Goal: Task Accomplishment & Management: Manage account settings

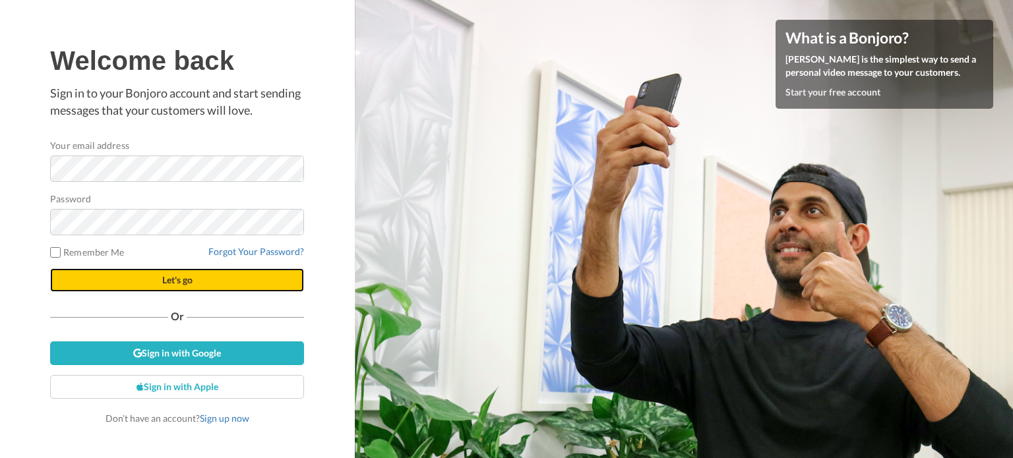
click at [222, 289] on button "Let's go" at bounding box center [177, 280] width 254 height 24
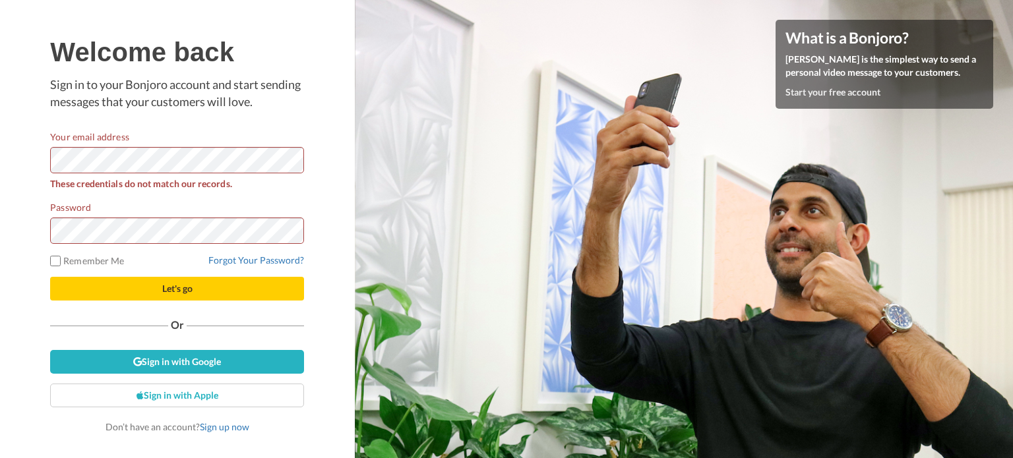
click at [234, 199] on form "Your email address These credentials do not match our records. Password Remembe…" at bounding box center [177, 215] width 254 height 171
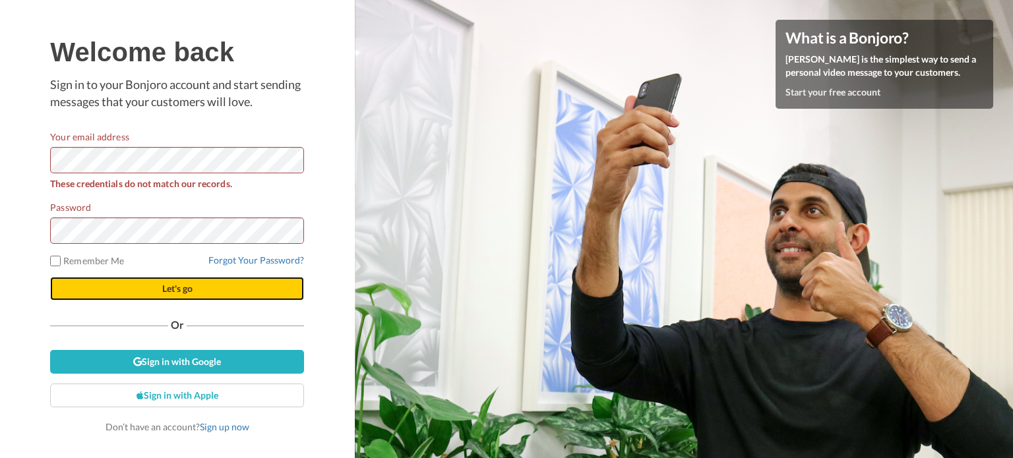
click at [257, 288] on button "Let's go" at bounding box center [177, 289] width 254 height 24
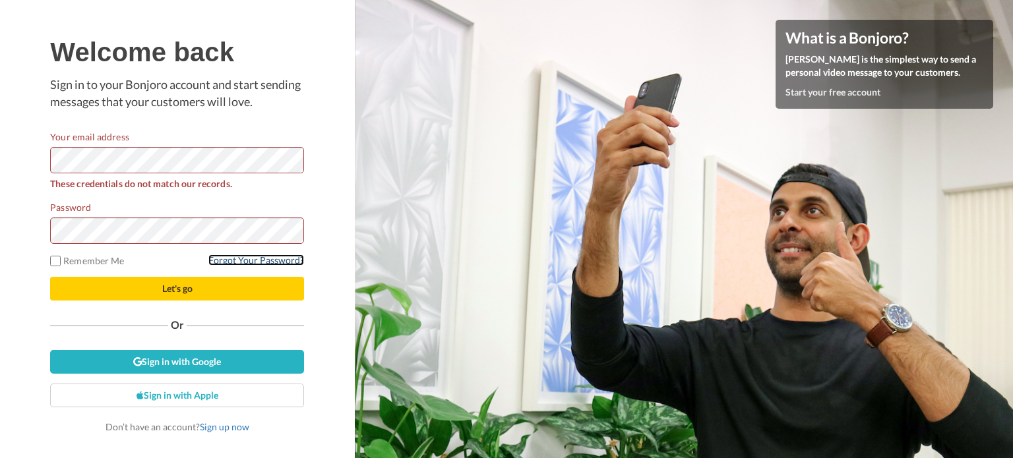
click at [266, 261] on link "Forgot Your Password?" at bounding box center [256, 260] width 96 height 11
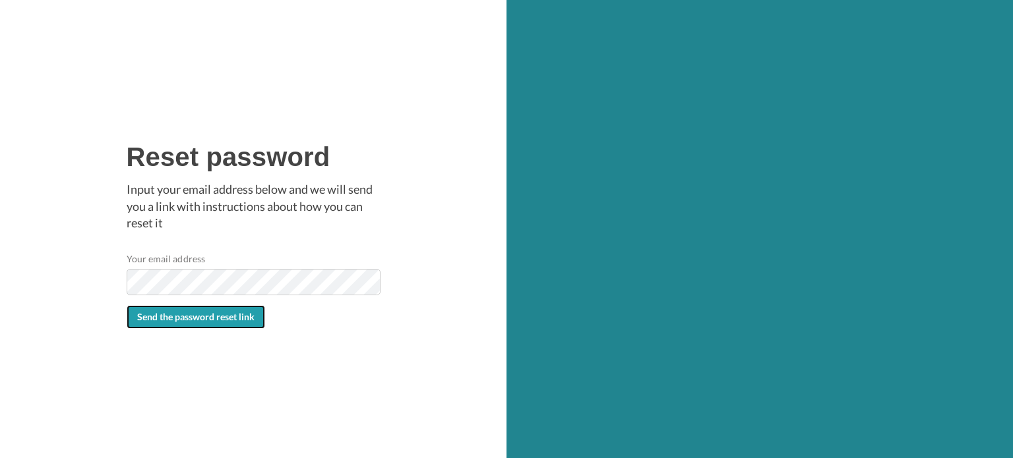
click at [214, 322] on span "Send the password reset link" at bounding box center [195, 316] width 117 height 11
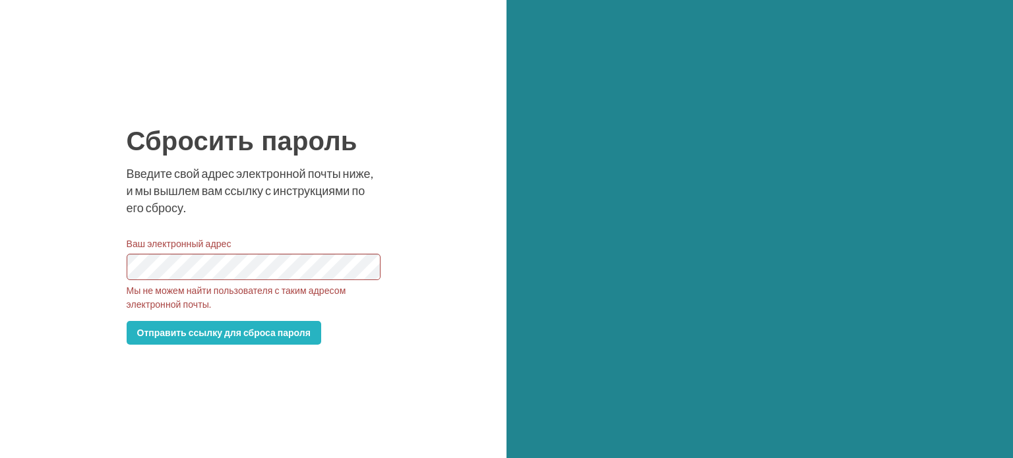
click at [424, 303] on div "Сбросить пароль Введите свой адрес электронной почты ниже, и мы вышлем вам ссыл…" at bounding box center [253, 229] width 507 height 458
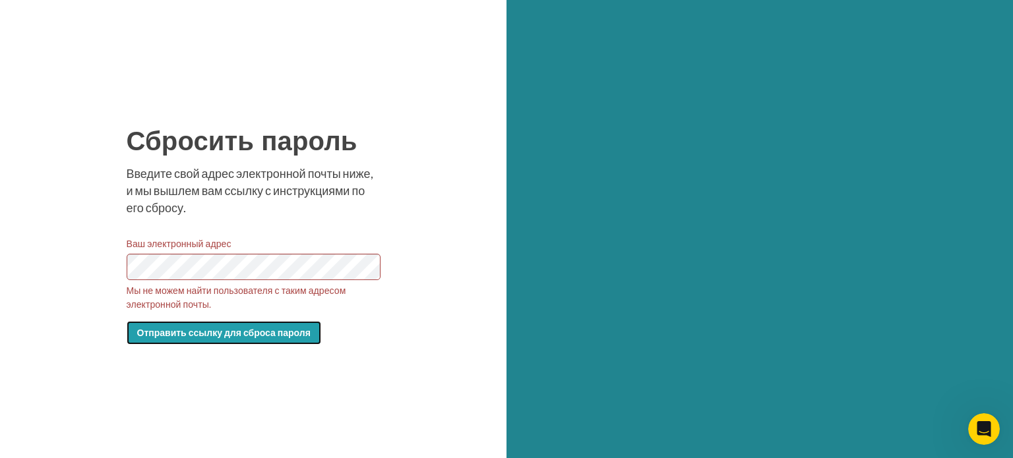
click at [223, 334] on font "Отправить ссылку для сброса пароля" at bounding box center [223, 332] width 173 height 11
